Goal: Information Seeking & Learning: Learn about a topic

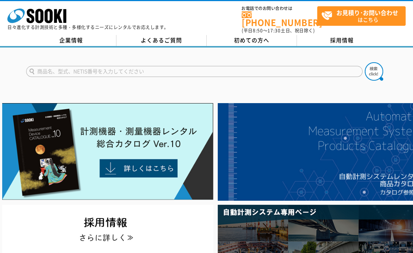
click at [60, 66] on input "text" at bounding box center [194, 71] width 336 height 11
type input "SOK-W100"
click at [364, 62] on button at bounding box center [373, 71] width 18 height 18
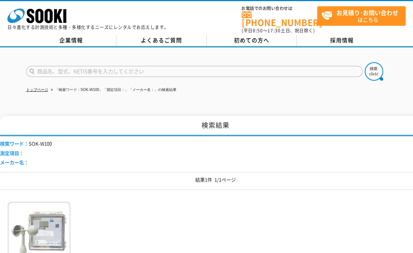
scroll to position [82, 0]
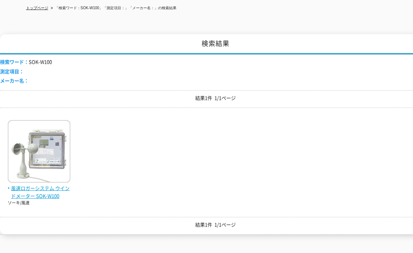
click at [38, 191] on span "風速ロガーシステム ウインドメーター SOK-W100" at bounding box center [39, 191] width 63 height 15
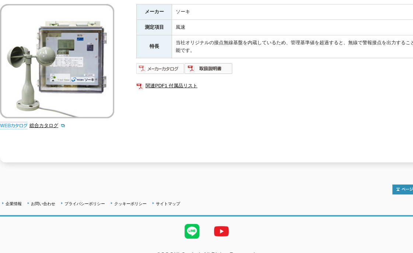
scroll to position [173, 0]
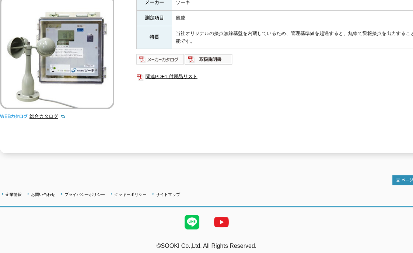
click at [172, 54] on img at bounding box center [160, 59] width 48 height 12
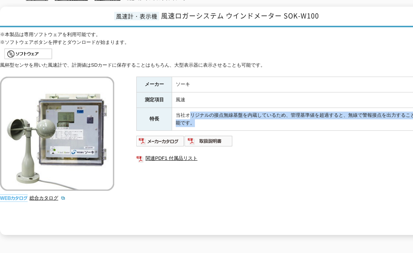
drag, startPoint x: 187, startPoint y: 109, endPoint x: 375, endPoint y: 122, distance: 187.8
click at [375, 122] on td "当社オリジナルの接点無線基盤を内蔵しているため、管理基準値を超過すると、無線で警報接点を出力することが可能です。" at bounding box center [301, 118] width 259 height 23
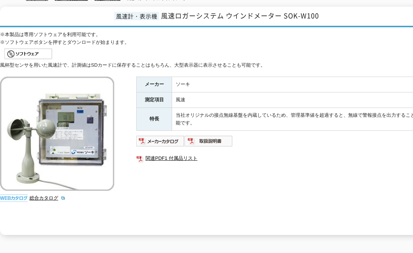
click at [121, 204] on div "風杯型センサを用いた風速計で、計測値はSDカードに保存することはもちろん、大型表示器に表示させることも可能です。 総合カタログ メーカー ソーキ 測定項目 風…" at bounding box center [215, 147] width 431 height 173
